Goal: Book appointment/travel/reservation

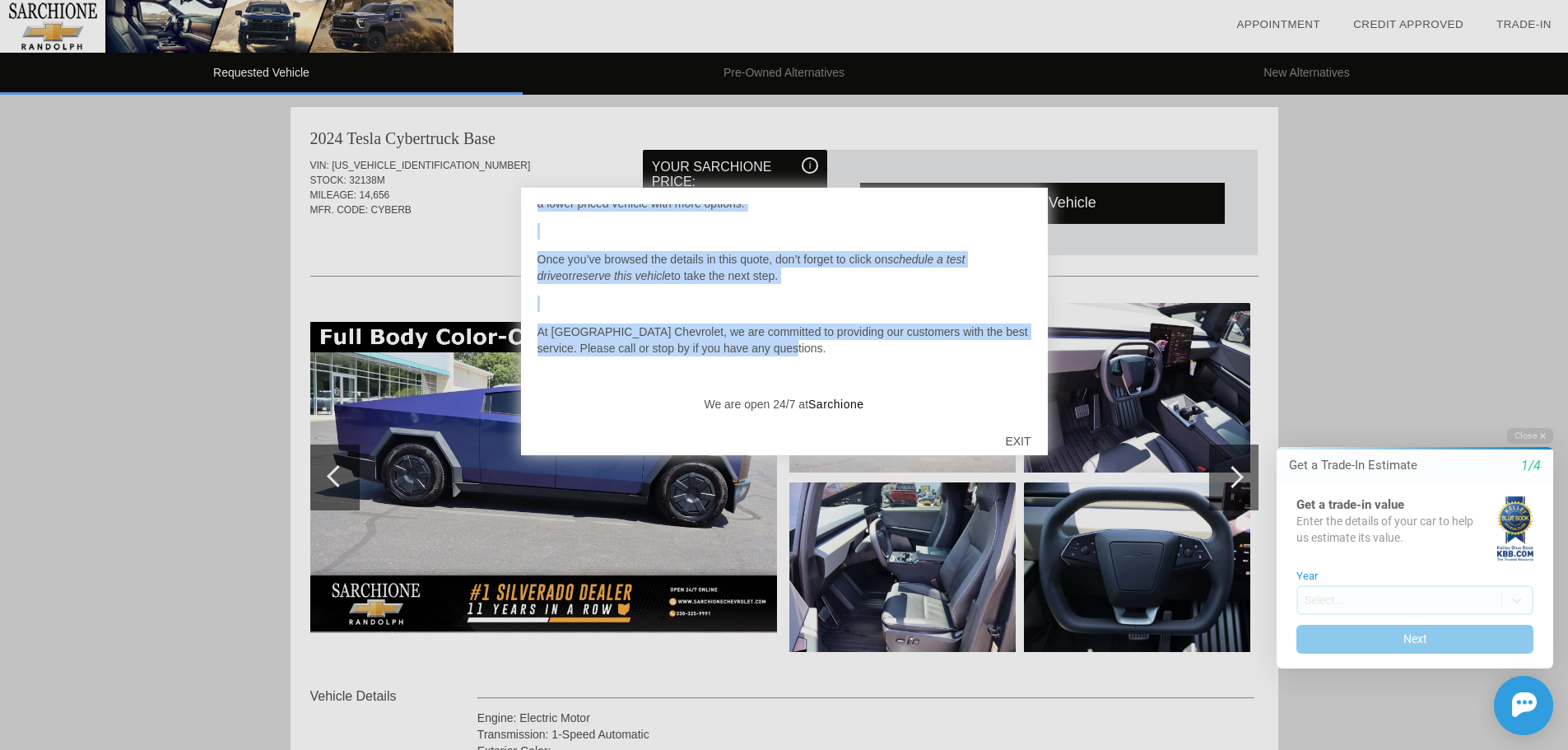
scroll to position [171, 0]
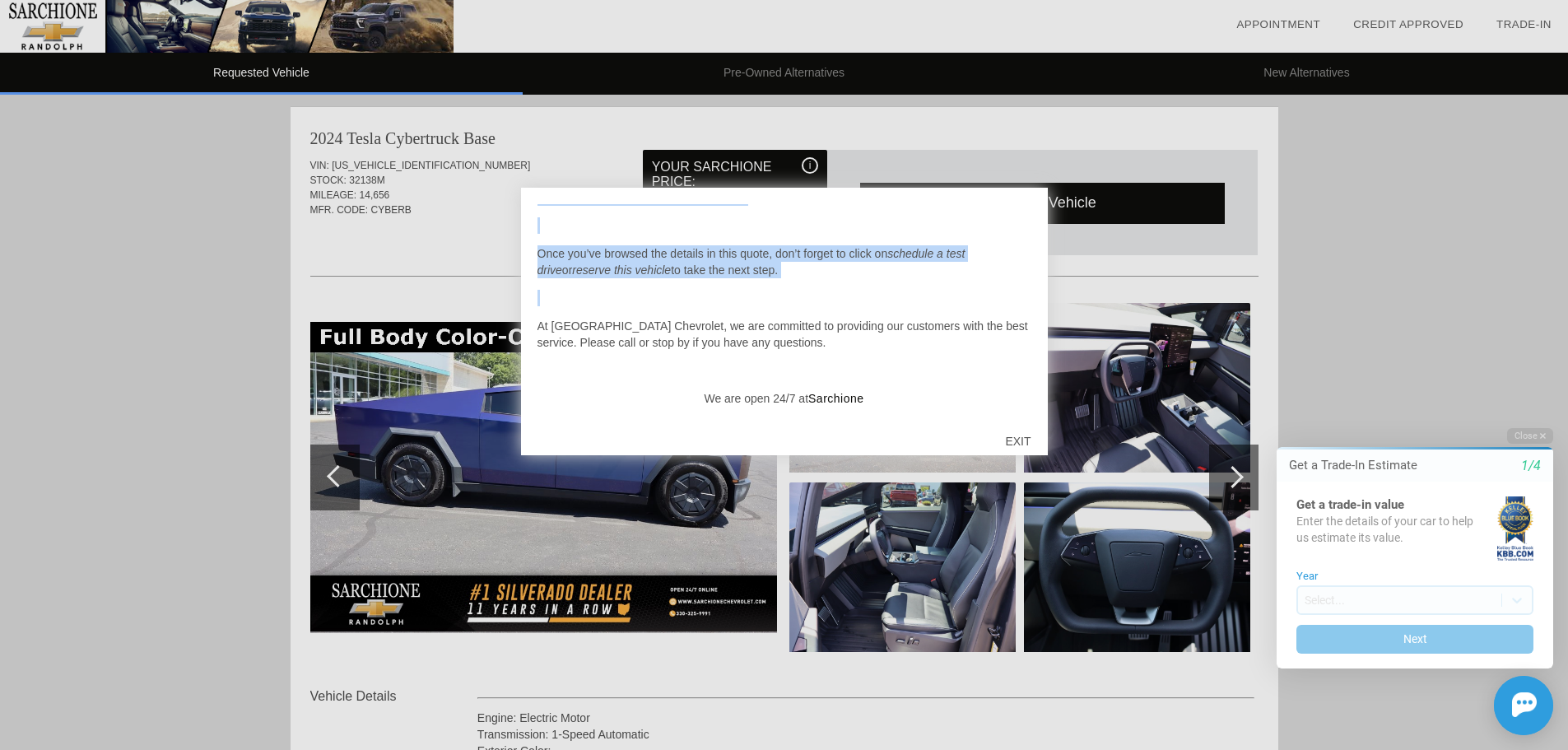
drag, startPoint x: 1030, startPoint y: 301, endPoint x: 1026, endPoint y: 405, distance: 104.1
click at [1028, 382] on div "Hello [PERSON_NAME], On this quote you will find several versions of the vehicl…" at bounding box center [784, 311] width 494 height 214
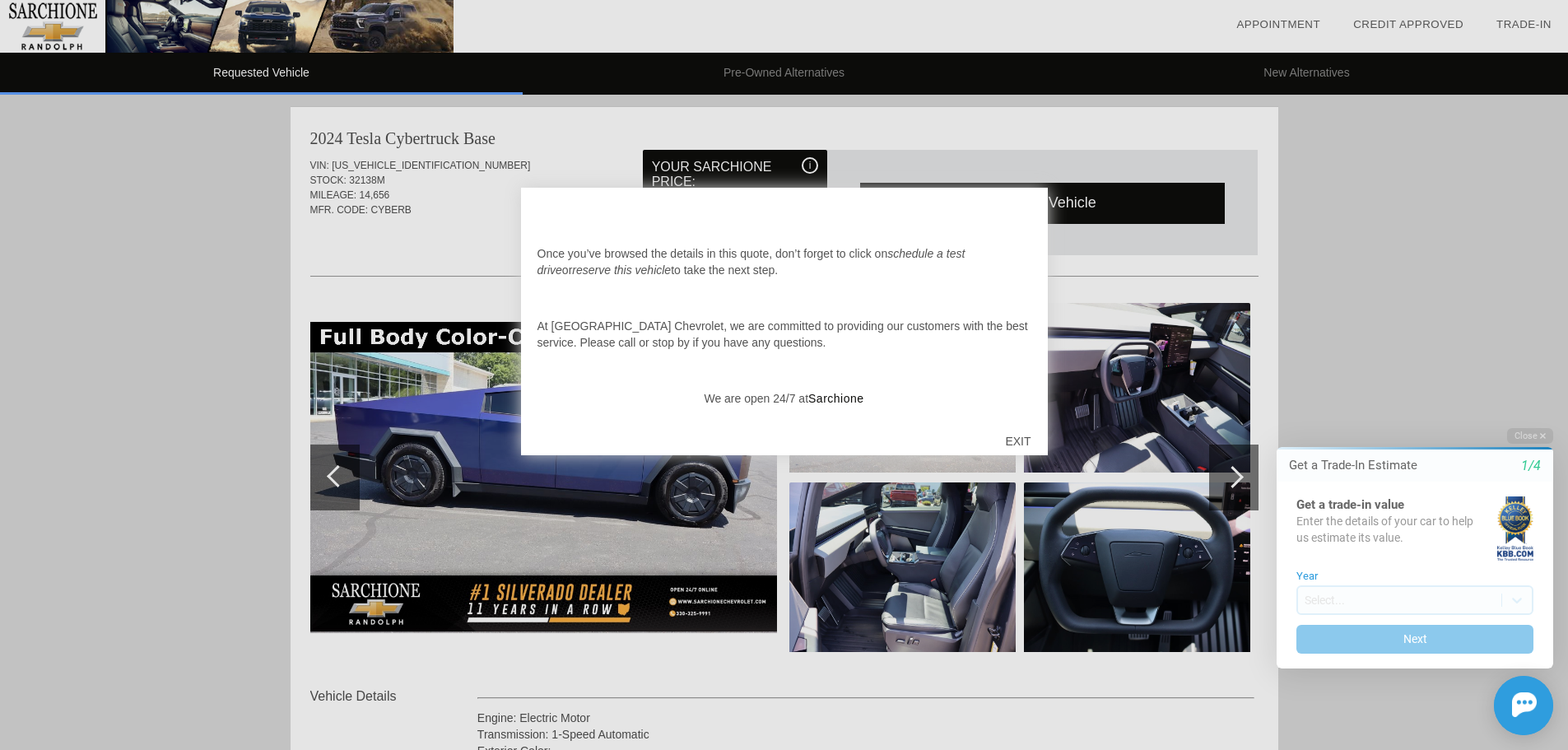
click at [1023, 445] on div "EXIT" at bounding box center [1018, 442] width 58 height 50
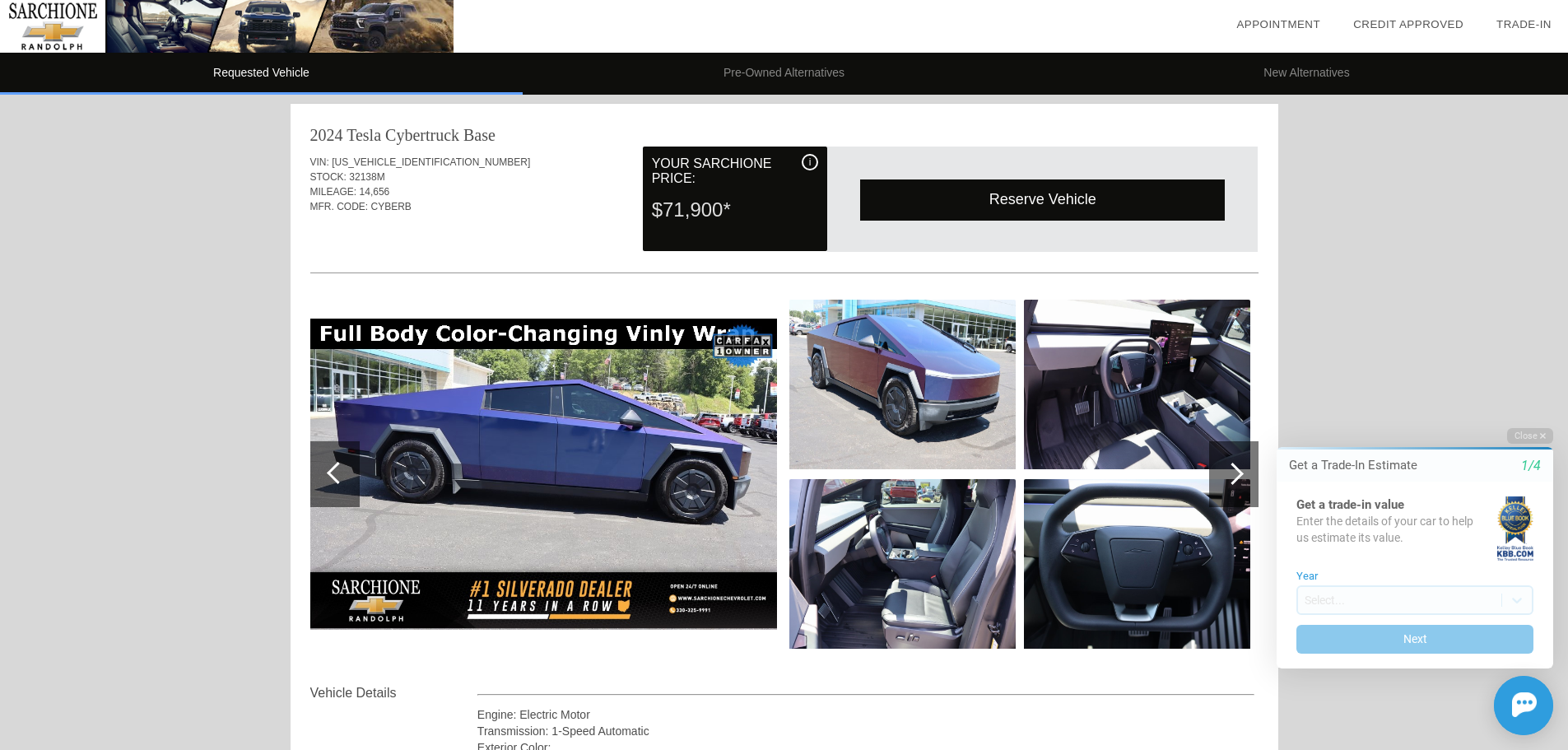
scroll to position [0, 0]
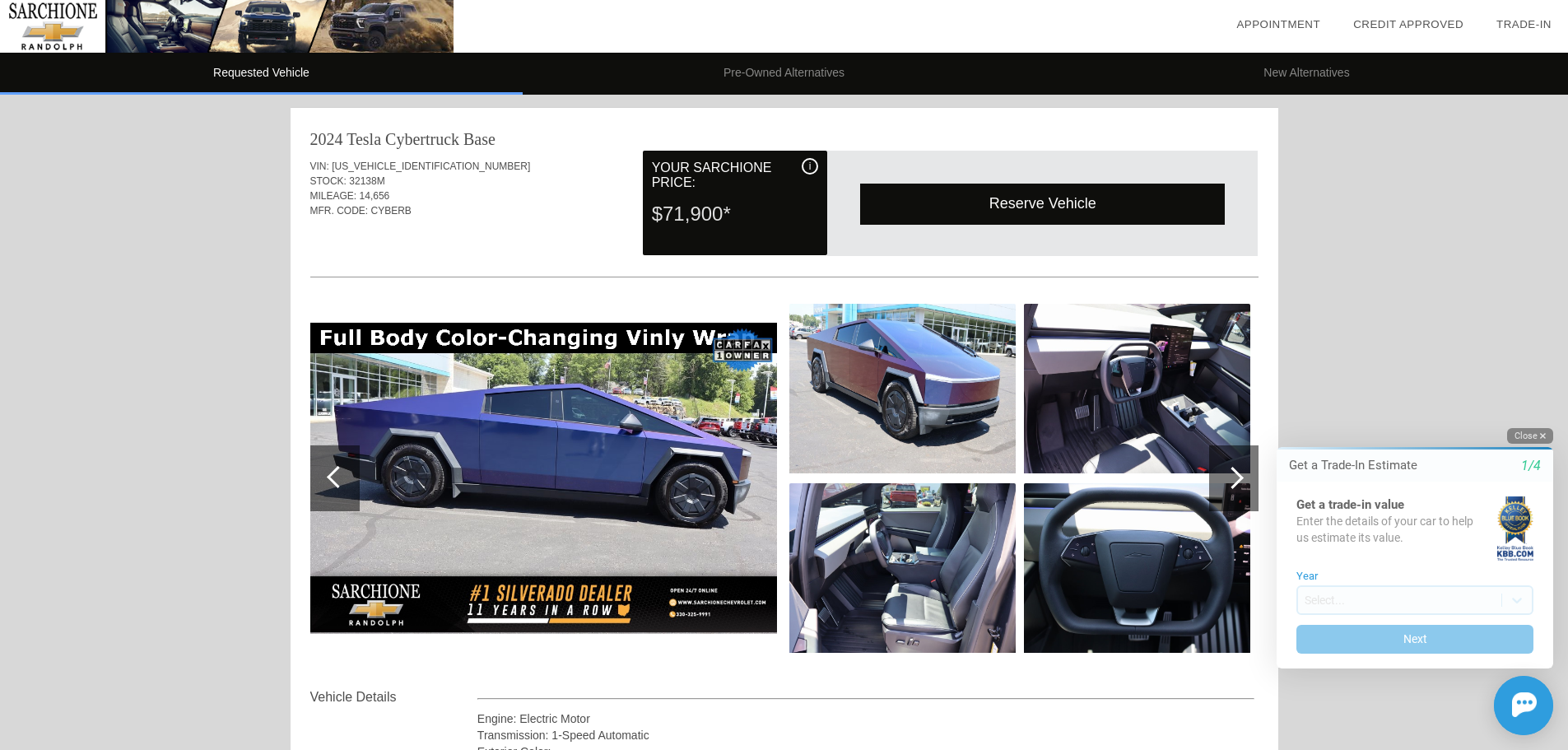
click at [1535, 435] on button "Close" at bounding box center [1530, 436] width 46 height 15
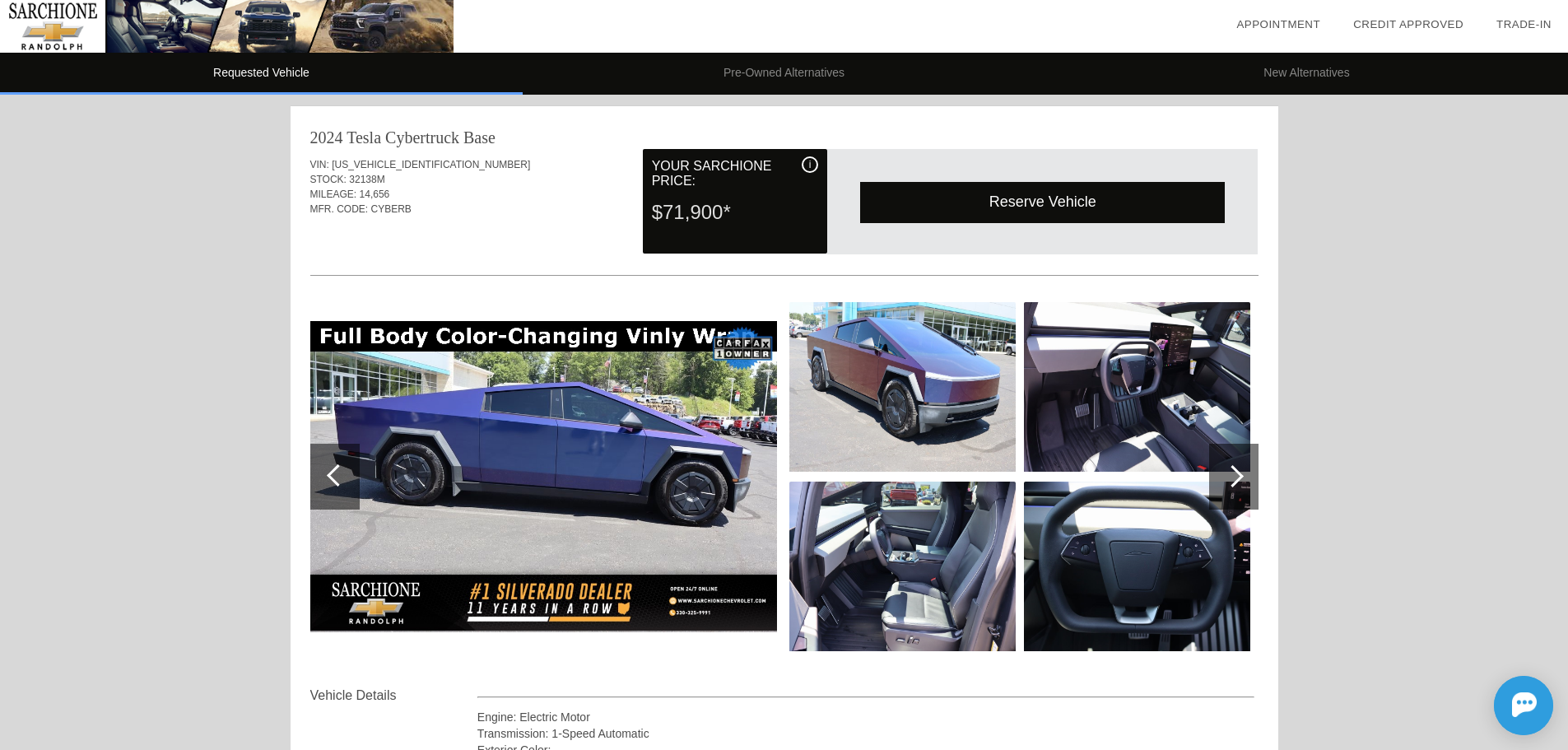
scroll to position [1, 0]
drag, startPoint x: 683, startPoint y: 180, endPoint x: 659, endPoint y: 168, distance: 26.8
click at [659, 168] on div "Your Sarchione Price:" at bounding box center [735, 174] width 167 height 34
drag, startPoint x: 661, startPoint y: 164, endPoint x: 685, endPoint y: 180, distance: 28.8
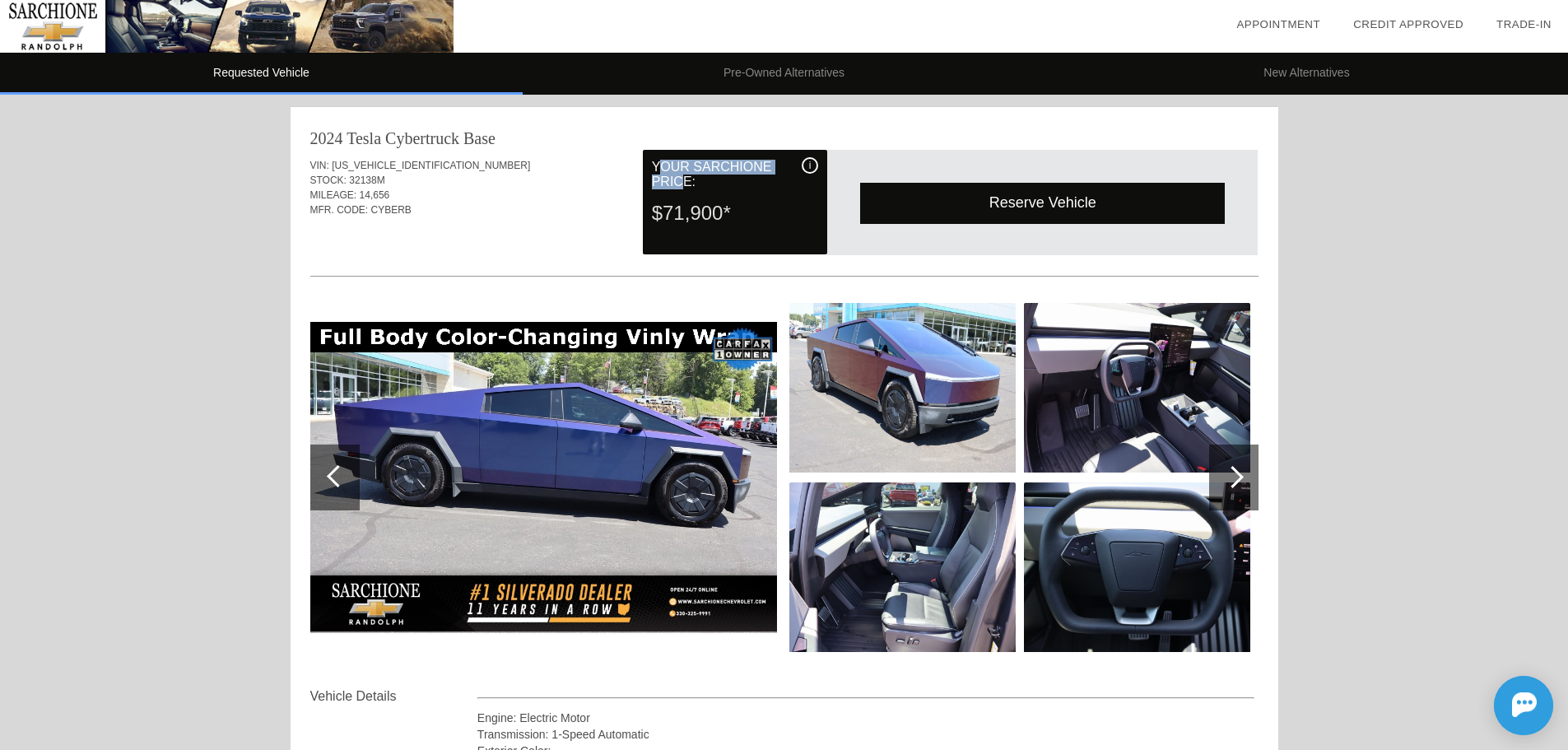
click at [685, 180] on div "Your Sarchione Price:" at bounding box center [735, 174] width 167 height 34
click at [988, 189] on div "Reserve Vehicle" at bounding box center [1042, 203] width 365 height 40
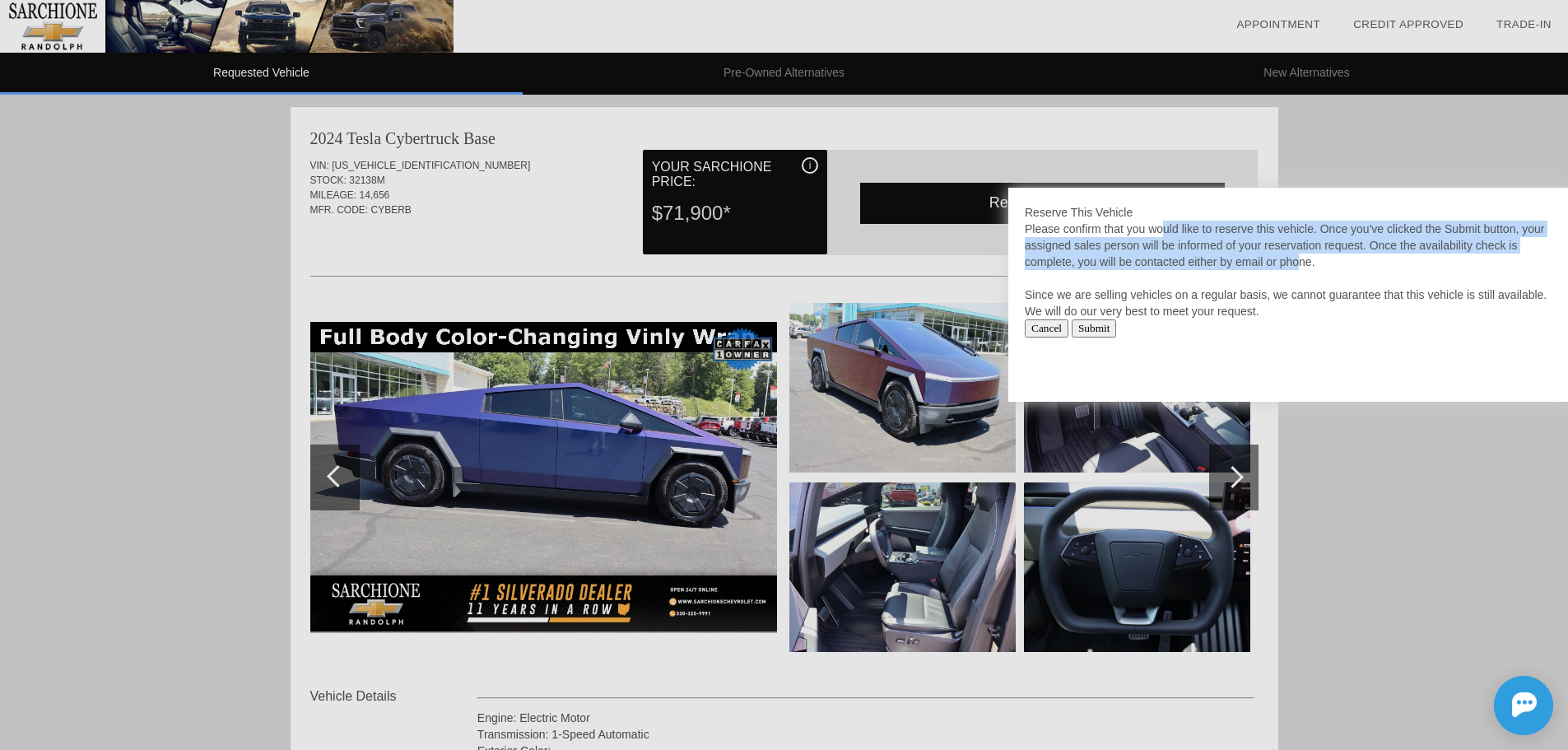
drag, startPoint x: 1130, startPoint y: 229, endPoint x: 1275, endPoint y: 262, distance: 148.7
click at [1275, 262] on div "Please confirm that you would like to reserve this vehicle. Once you've clicked…" at bounding box center [1287, 270] width 526 height 99
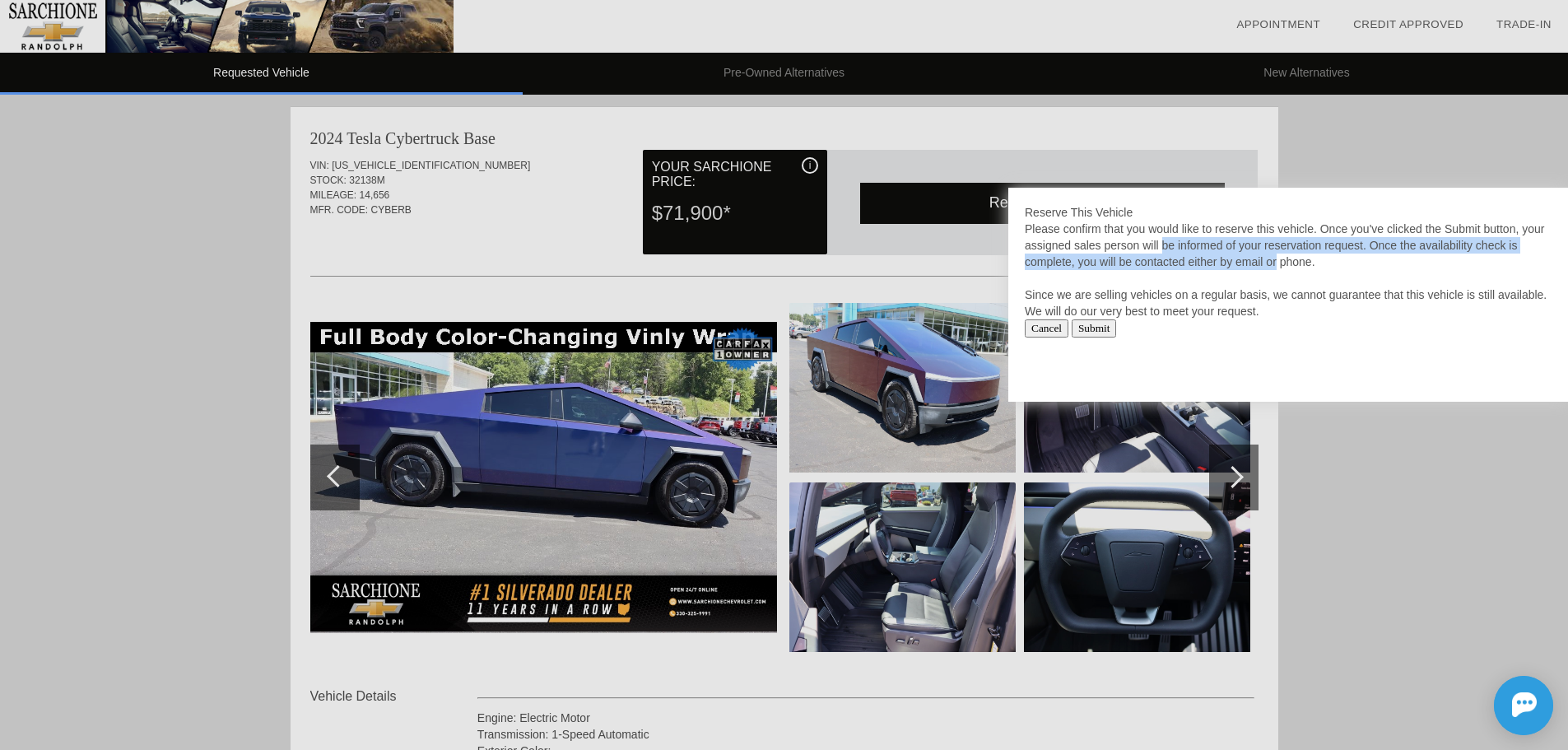
drag, startPoint x: 1256, startPoint y: 263, endPoint x: 1131, endPoint y: 238, distance: 127.5
click at [1132, 238] on div "Please confirm that you would like to reserve this vehicle. Once you've clicked…" at bounding box center [1287, 270] width 526 height 99
click at [1039, 333] on input "Cancel" at bounding box center [1046, 328] width 44 height 18
